Goal: Information Seeking & Learning: Learn about a topic

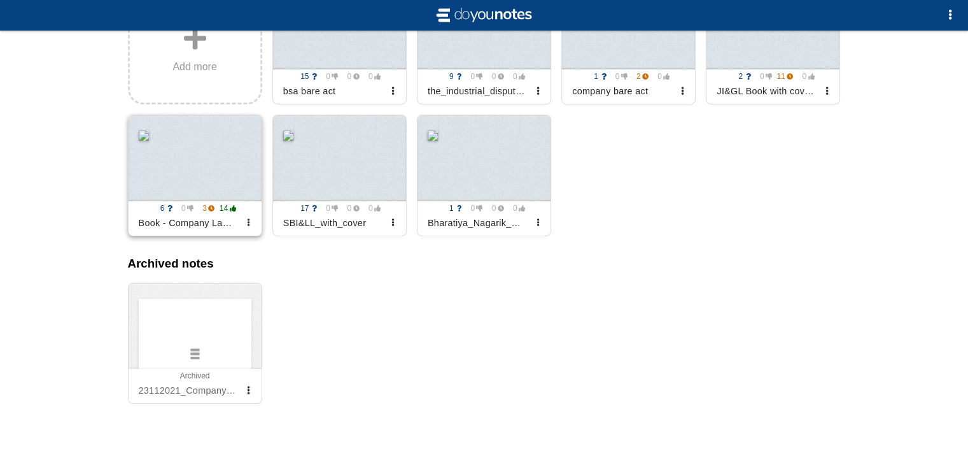
scroll to position [209, 0]
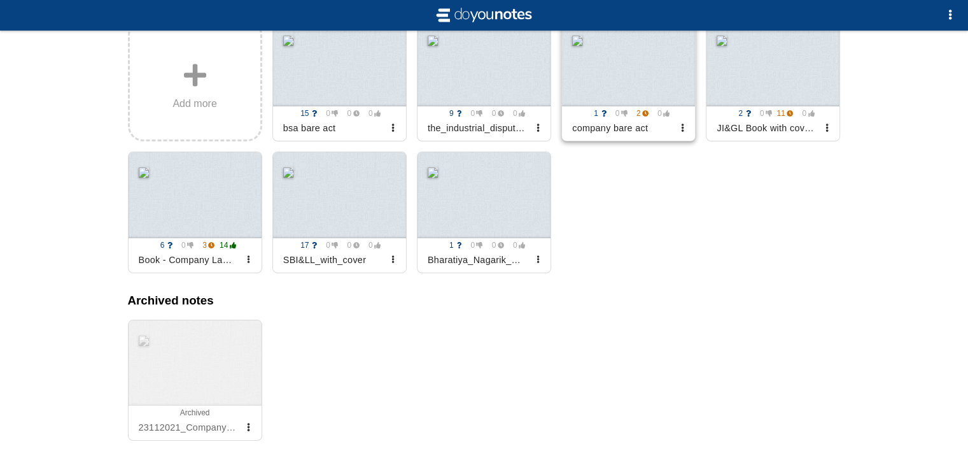
click at [655, 83] on div at bounding box center [628, 63] width 133 height 86
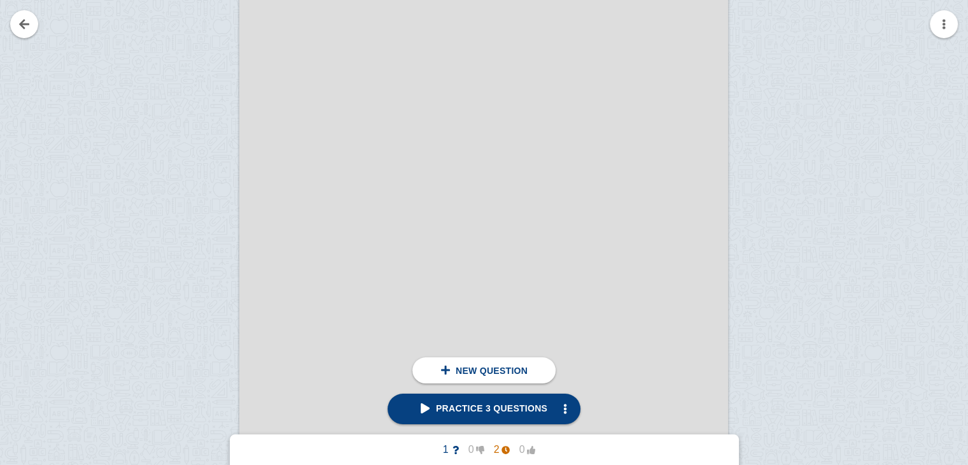
scroll to position [479, 0]
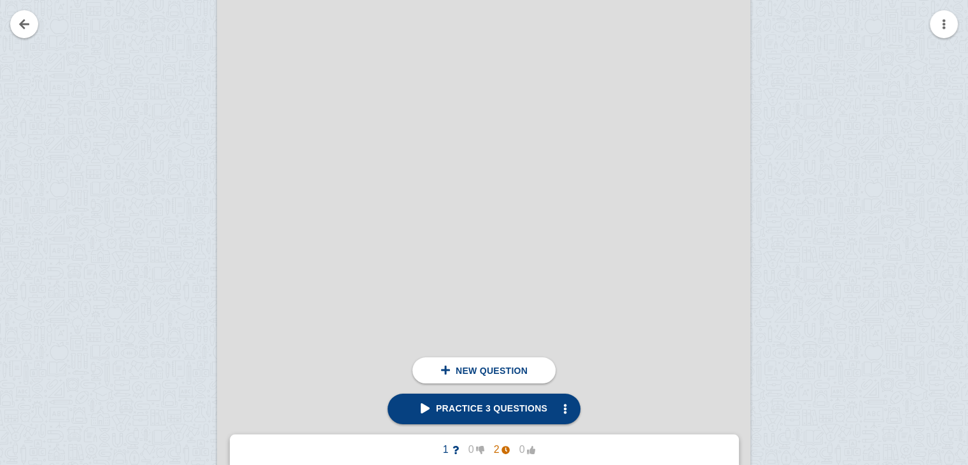
scroll to position [541, 0]
click at [27, 28] on link at bounding box center [24, 24] width 28 height 28
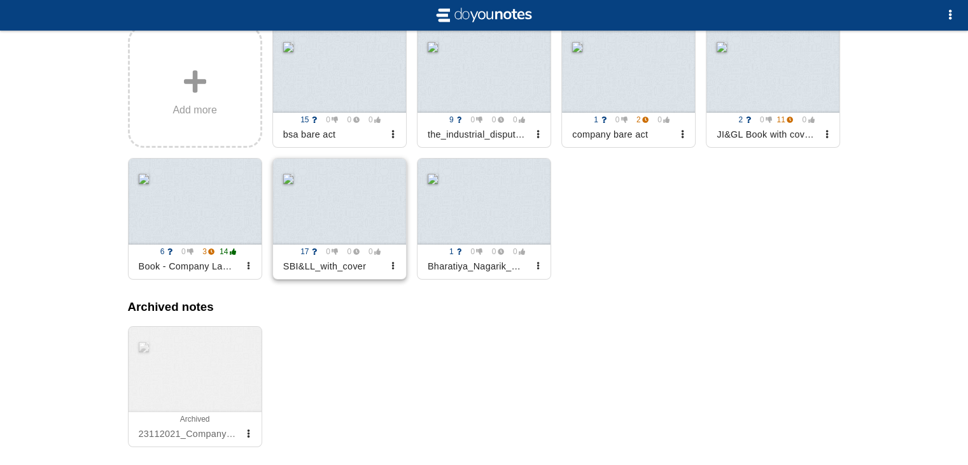
scroll to position [202, 0]
click at [617, 97] on div at bounding box center [628, 70] width 133 height 86
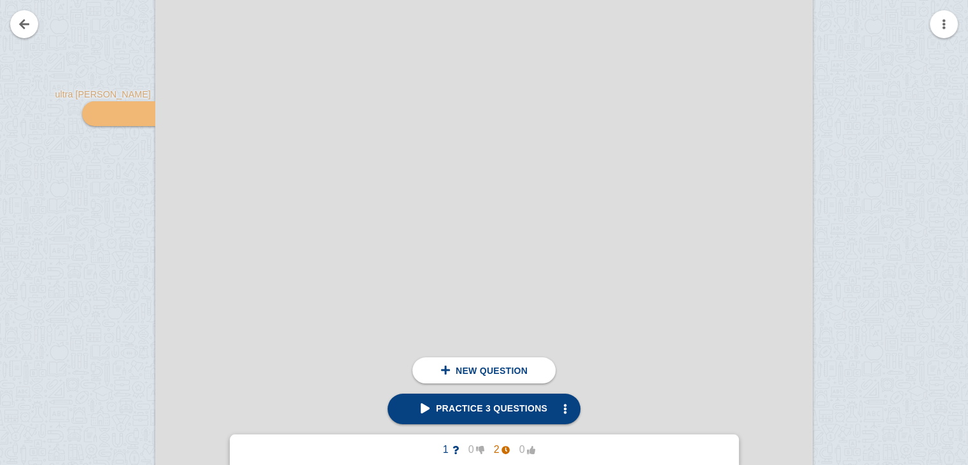
scroll to position [29222, 0]
click at [129, 128] on img at bounding box center [140, 124] width 31 height 12
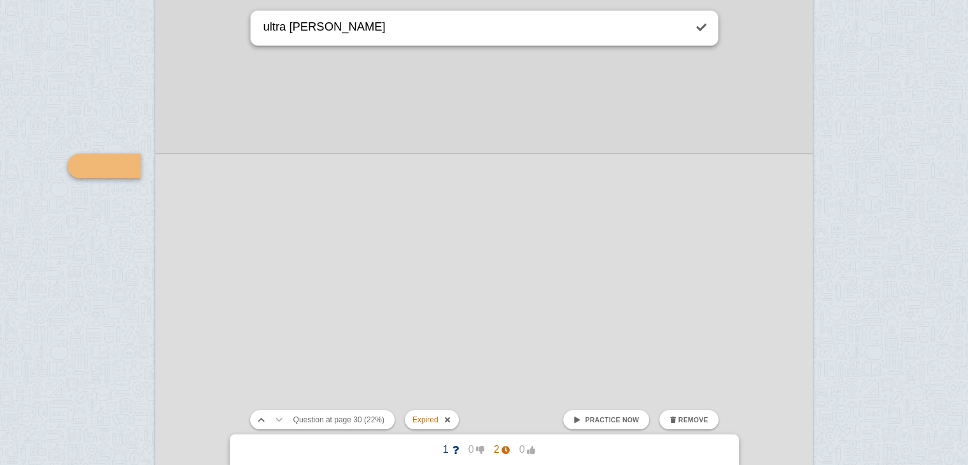
click at [339, 34] on textarea "ultra [PERSON_NAME]" at bounding box center [473, 28] width 424 height 34
type textarea "ultra [PERSON_NAME] of companies act"
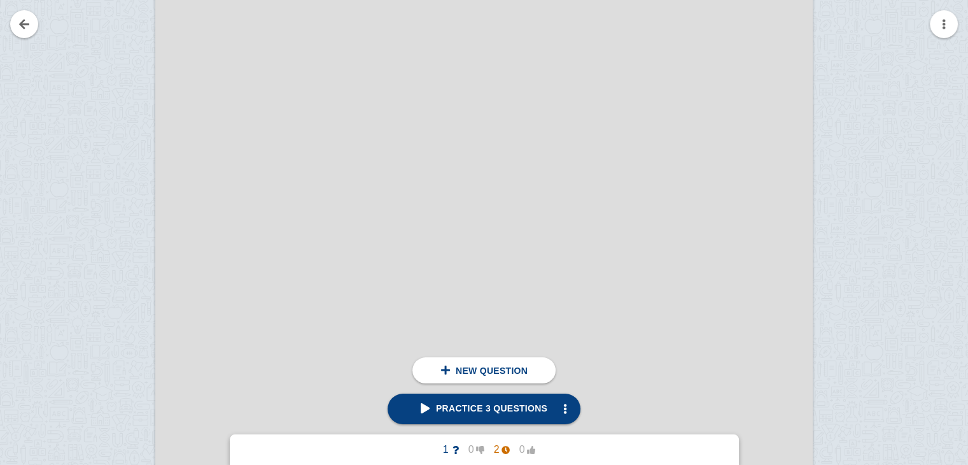
scroll to position [116108, 0]
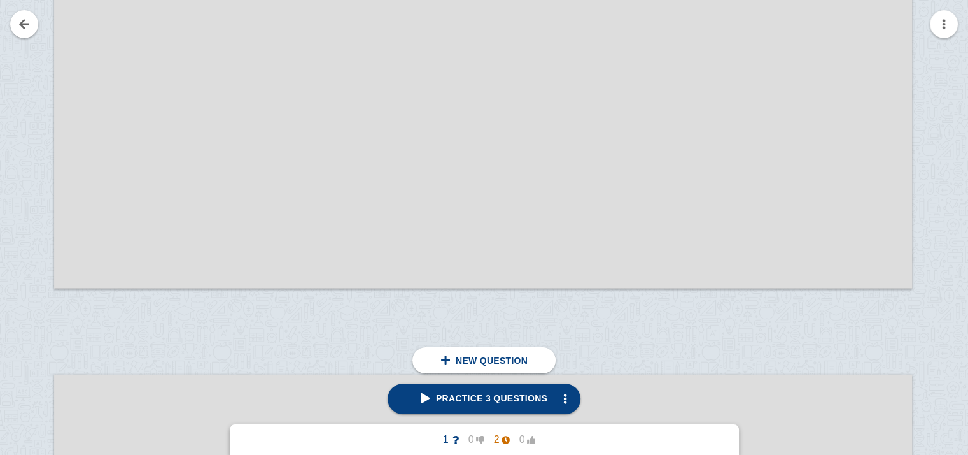
scroll to position [158435, 68]
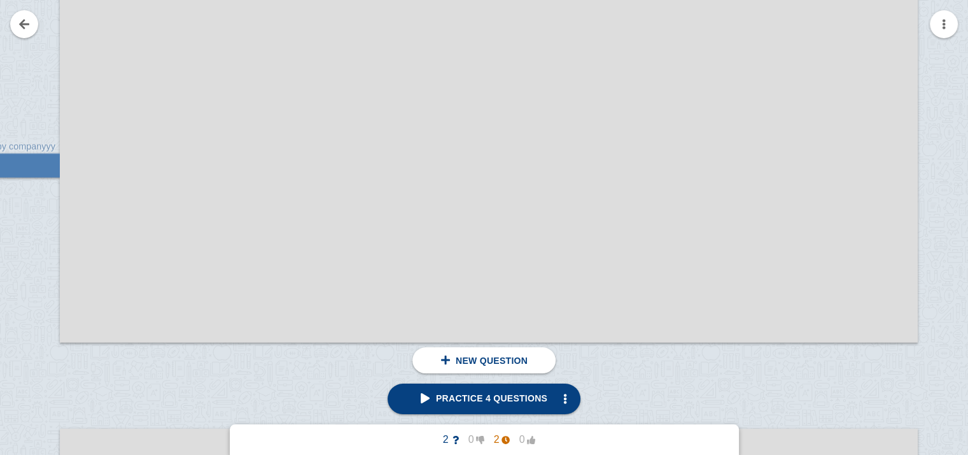
scroll to position [158384, 0]
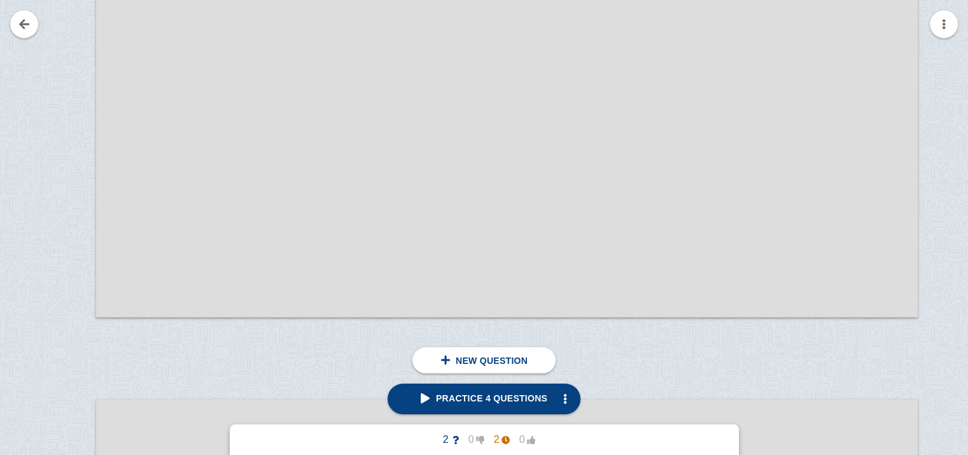
scroll to position [149212, 26]
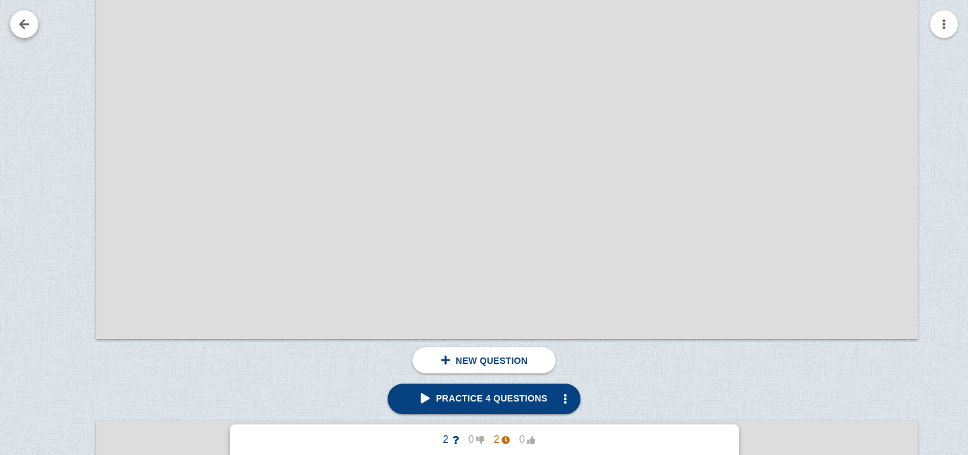
click at [23, 30] on link at bounding box center [24, 24] width 28 height 28
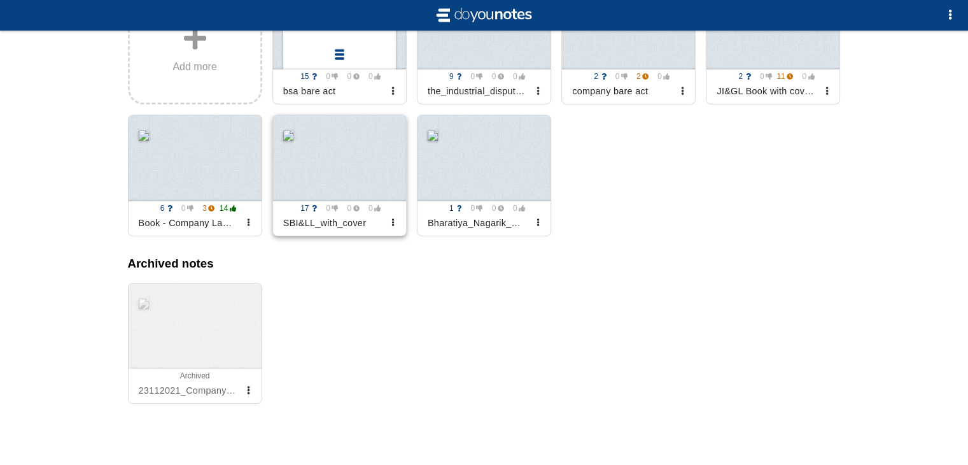
scroll to position [258, 0]
click at [186, 162] on div at bounding box center [195, 158] width 133 height 86
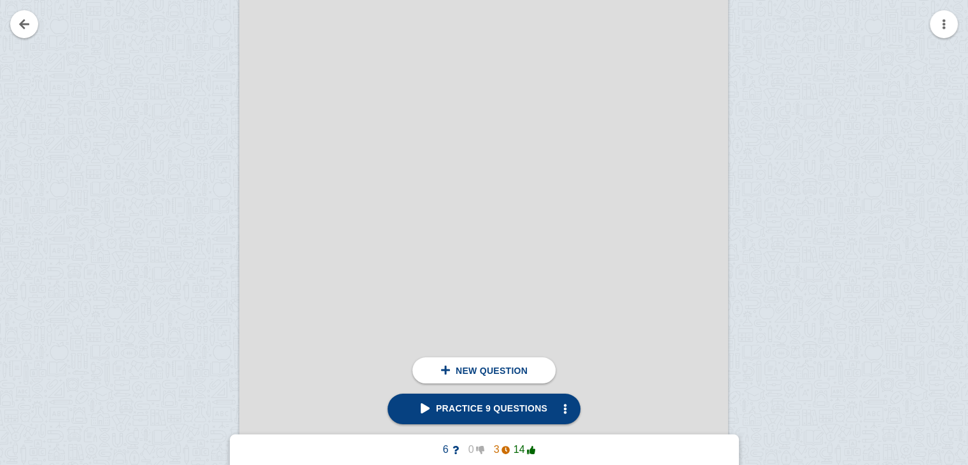
scroll to position [302, 0]
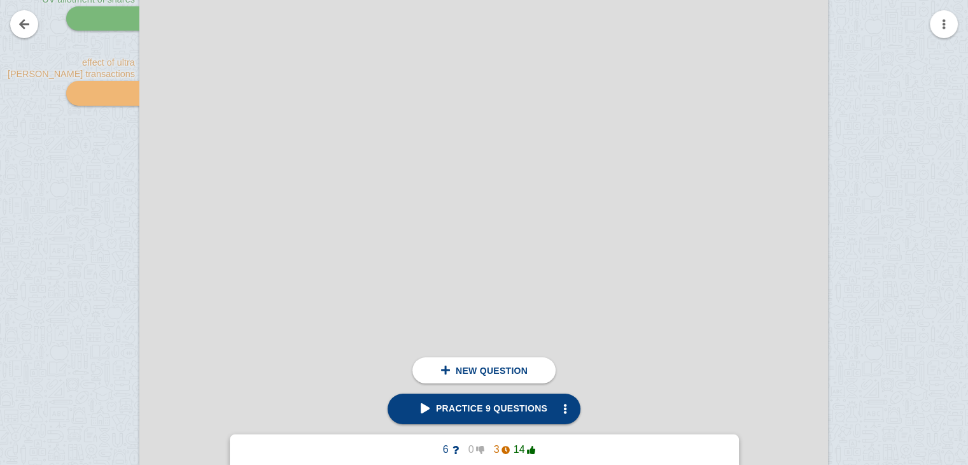
scroll to position [48283, 0]
click at [462, 406] on span "Practice 9 questions" at bounding box center [484, 408] width 127 height 10
type textarea "effect of ultra [PERSON_NAME] transactions"
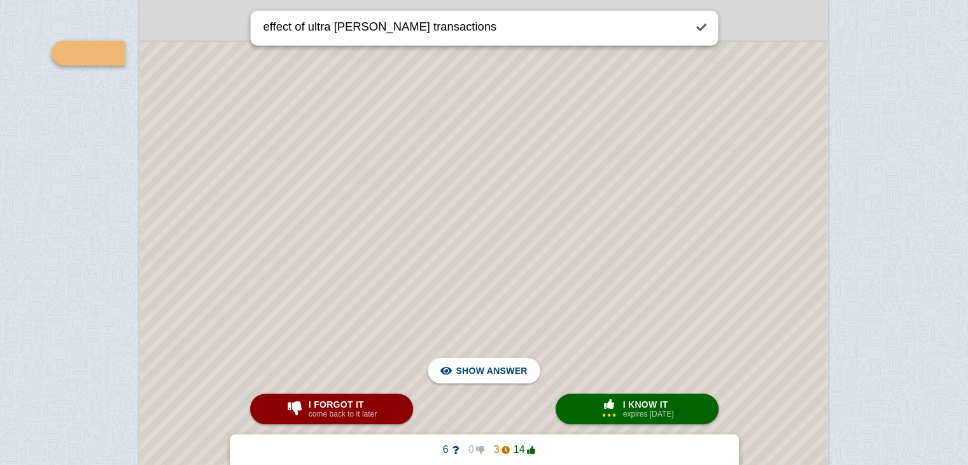
scroll to position [48321, 0]
click at [472, 376] on span "Hide answer" at bounding box center [494, 371] width 66 height 28
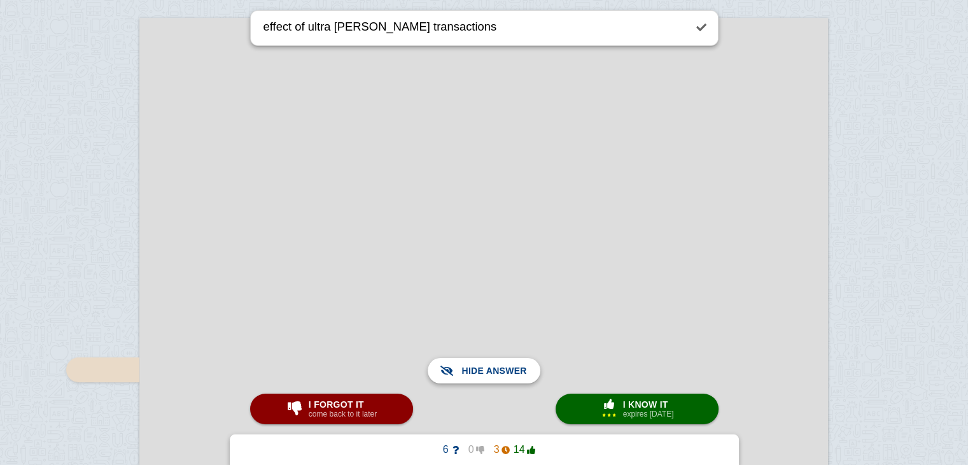
scroll to position [48898, 0]
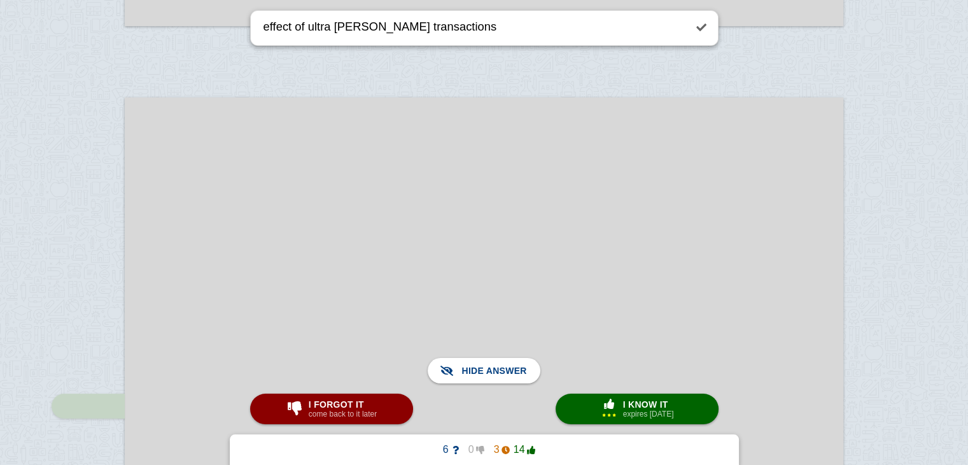
scroll to position [51020, 0]
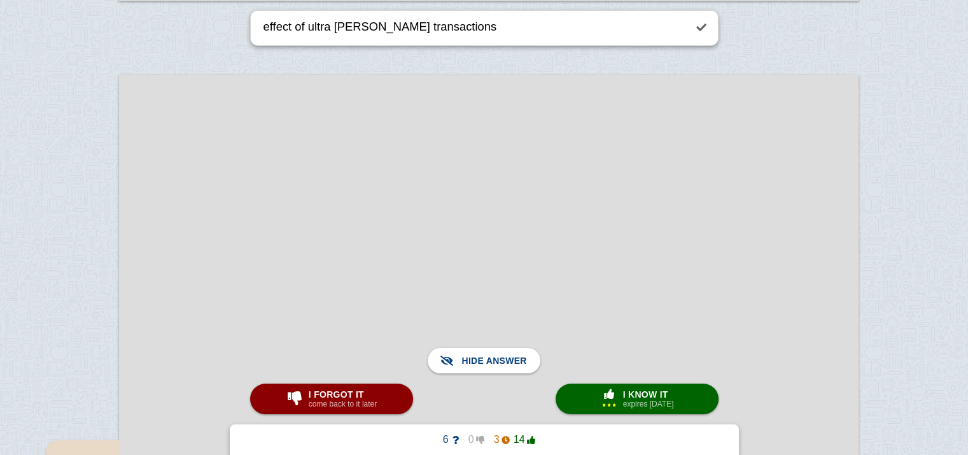
scroll to position [52363, 3]
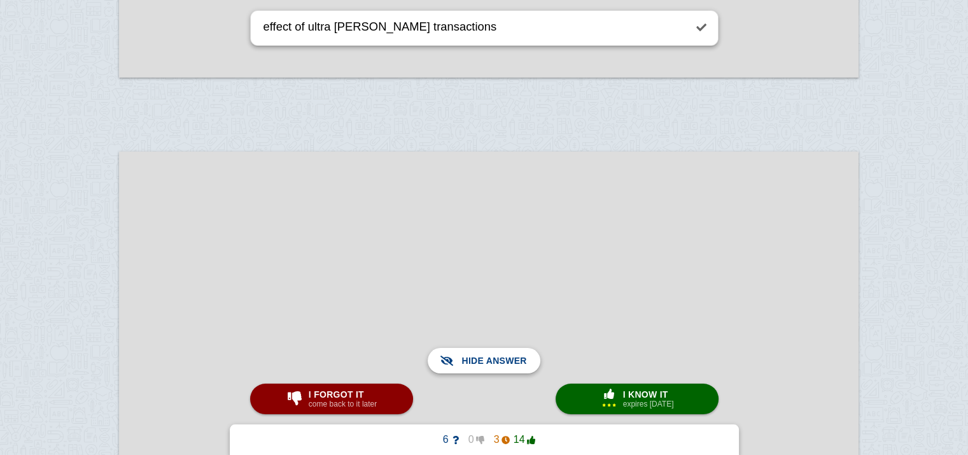
click at [495, 355] on span "Show answer" at bounding box center [491, 360] width 71 height 28
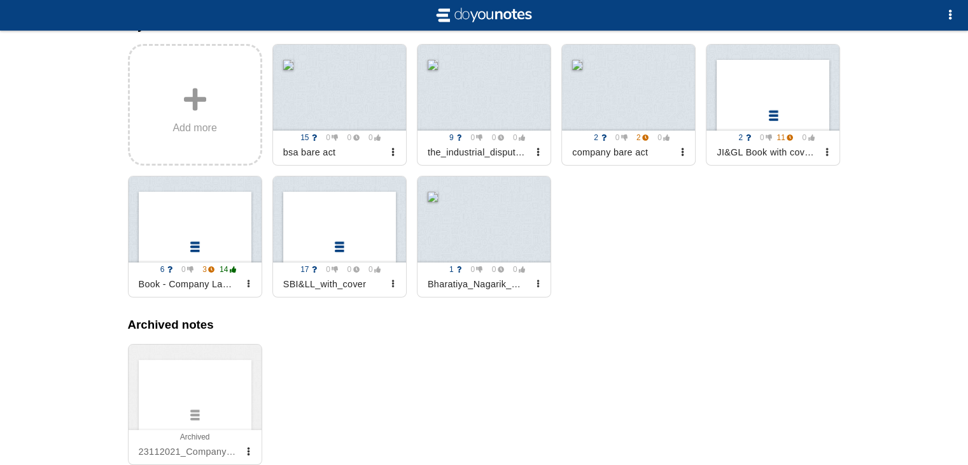
scroll to position [181, 0]
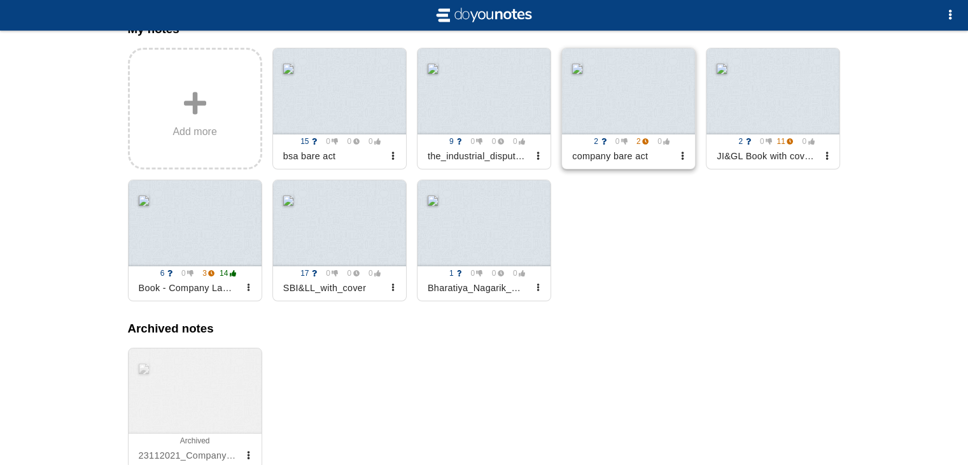
click at [649, 77] on div at bounding box center [628, 91] width 133 height 86
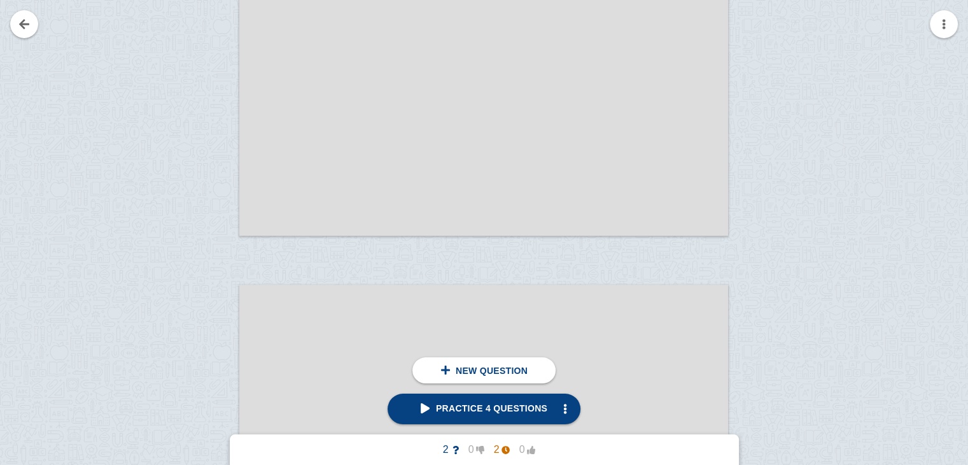
scroll to position [1515, 0]
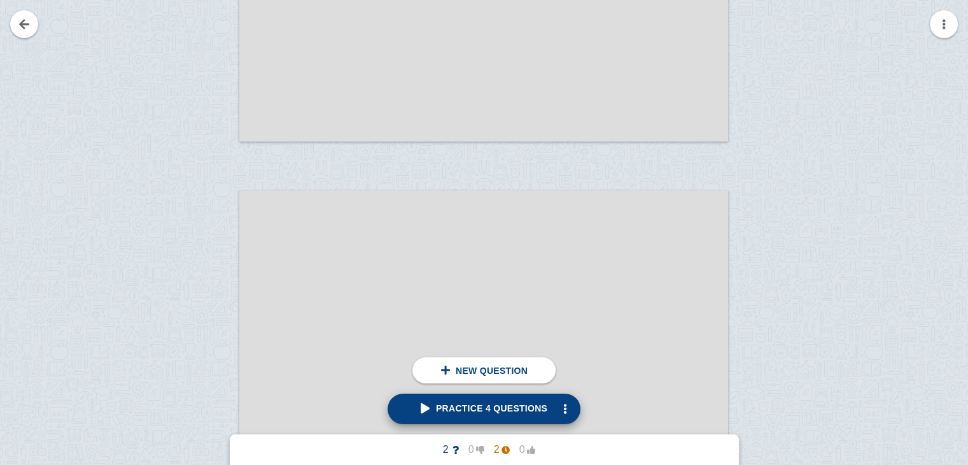
click at [504, 410] on span "Practice 4 questions" at bounding box center [484, 408] width 127 height 10
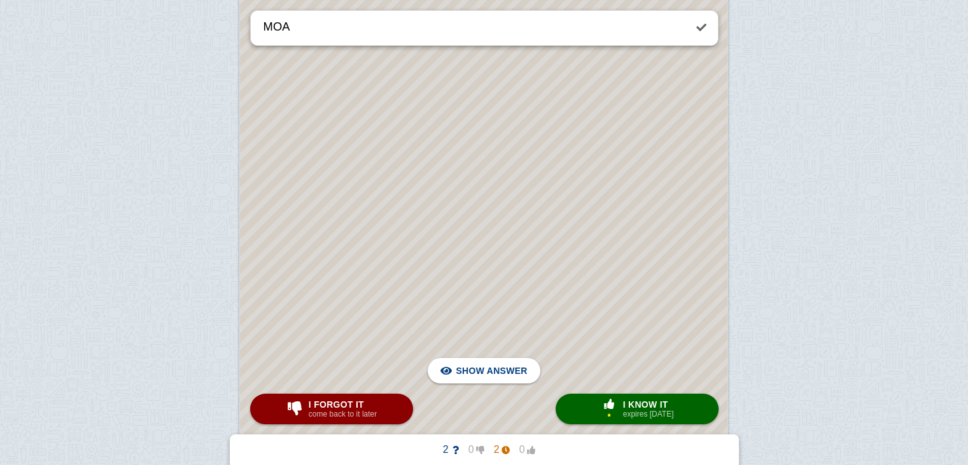
scroll to position [20474, 0]
click at [576, 411] on button "× 1 I know it expires in 3 days" at bounding box center [637, 408] width 163 height 31
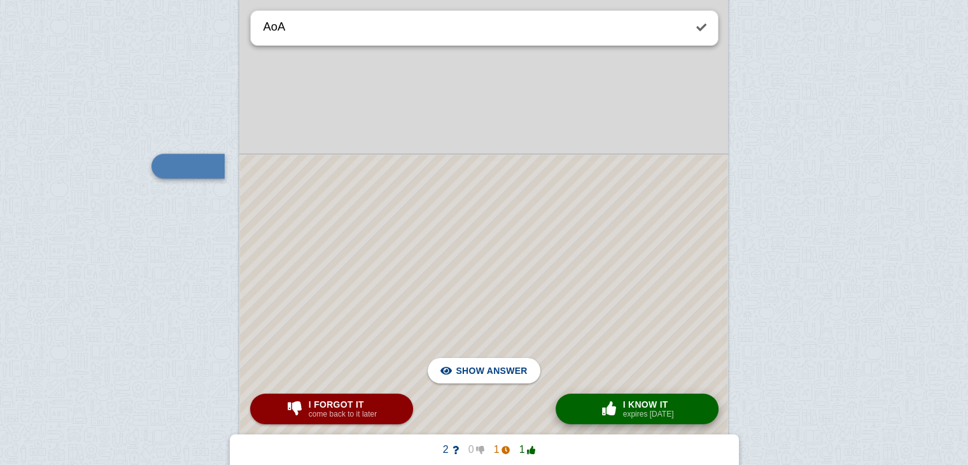
click at [576, 411] on button "× 0 I know it expires in 1 day" at bounding box center [637, 408] width 163 height 31
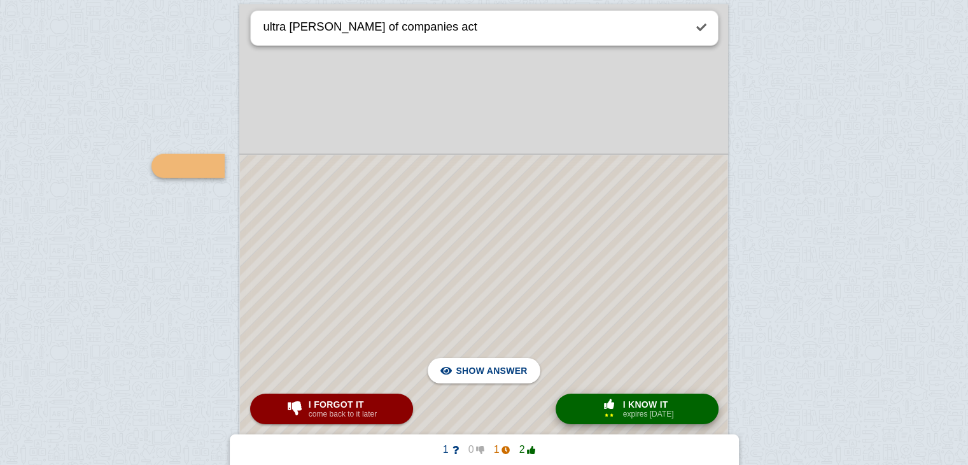
click at [576, 411] on button "× 2 I know it expires in 7 days" at bounding box center [637, 408] width 163 height 31
type textarea "contribution by companyyy"
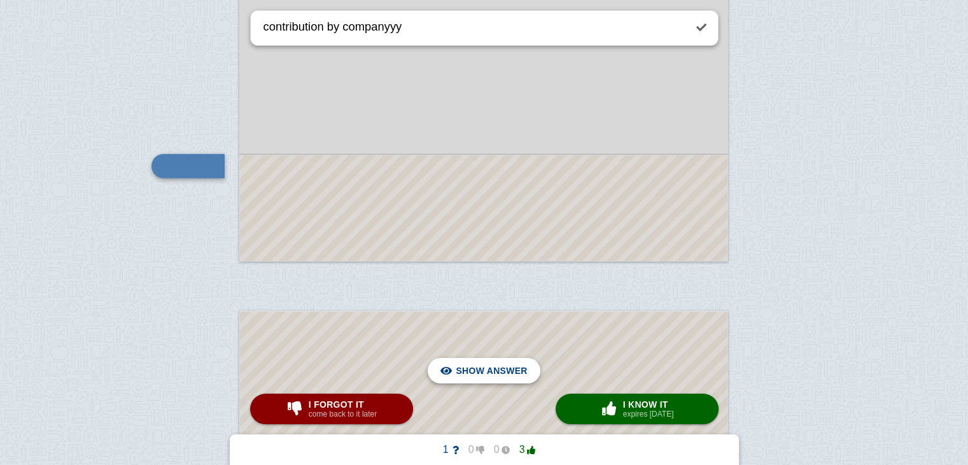
click at [458, 367] on div "Hide answer" at bounding box center [484, 370] width 92 height 25
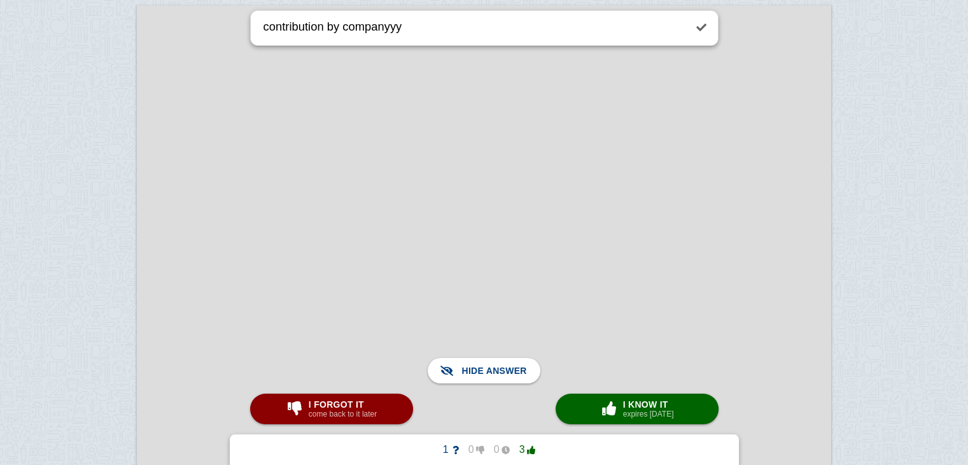
scroll to position [128517, 0]
